Goal: Navigation & Orientation: Find specific page/section

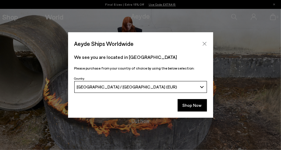
click at [205, 46] on icon "Close" at bounding box center [204, 43] width 5 height 5
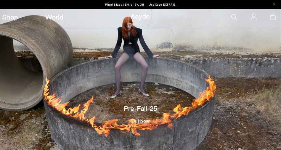
click at [145, 17] on link "Aeyde" at bounding box center [140, 16] width 19 height 9
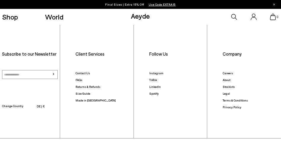
scroll to position [796, 0]
click at [228, 78] on link "About" at bounding box center [227, 80] width 8 height 4
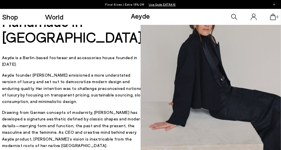
scroll to position [61, 0]
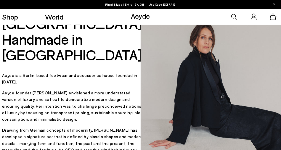
scroll to position [26, 0]
